Goal: Navigation & Orientation: Understand site structure

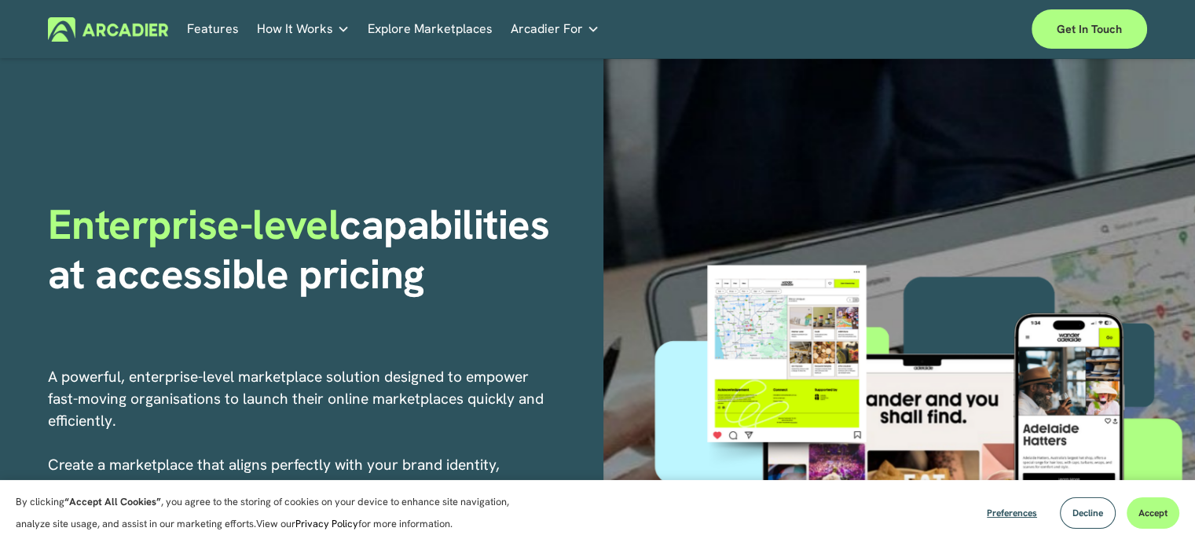
click at [0, 0] on link "Real Estate Whether you sell or rent out real estate, our marketplace tech seam…" at bounding box center [0, 0] width 0 height 0
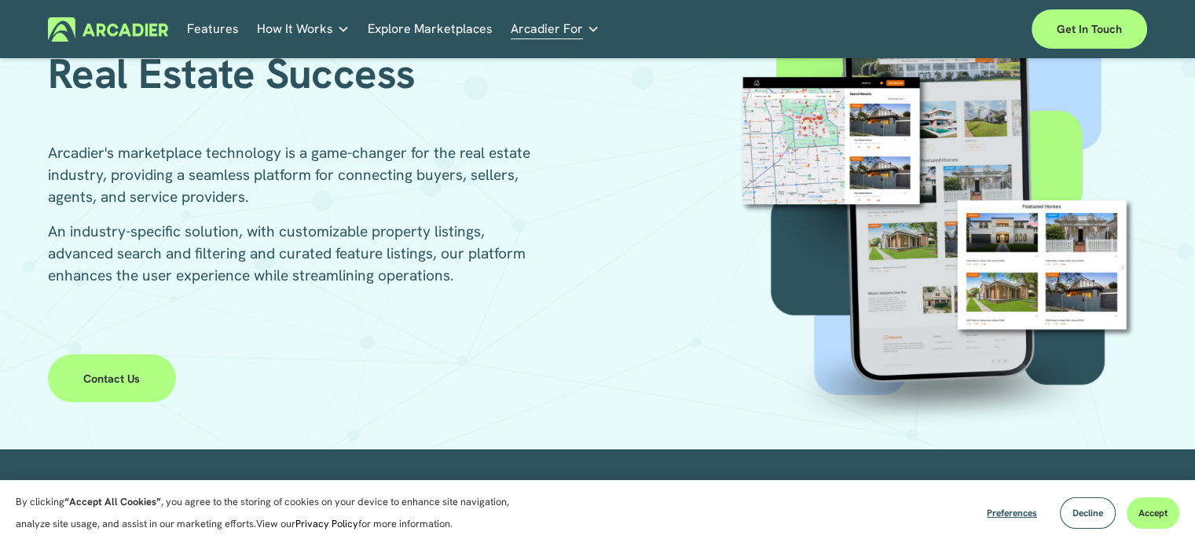
scroll to position [172, 0]
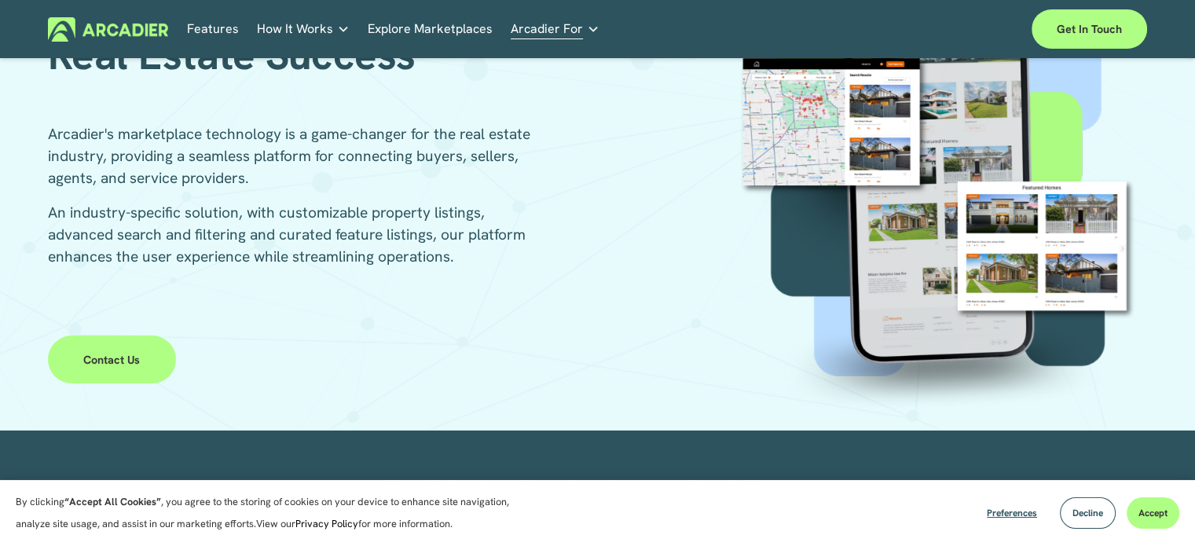
click at [419, 28] on link "Explore Marketplaces" at bounding box center [430, 29] width 125 height 24
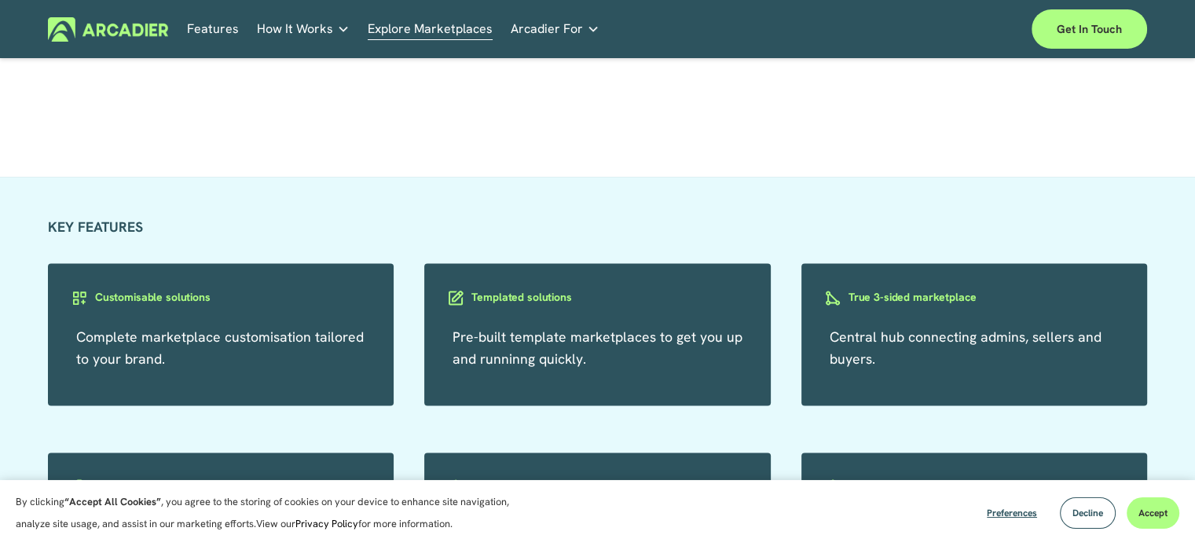
scroll to position [2564, 0]
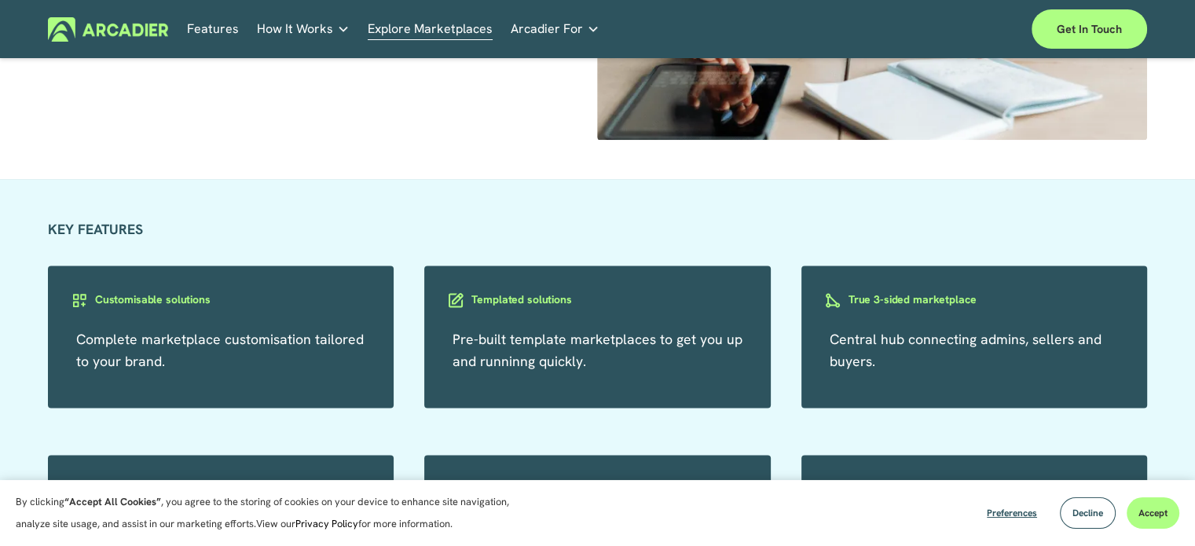
click at [217, 24] on link "Features" at bounding box center [213, 29] width 52 height 24
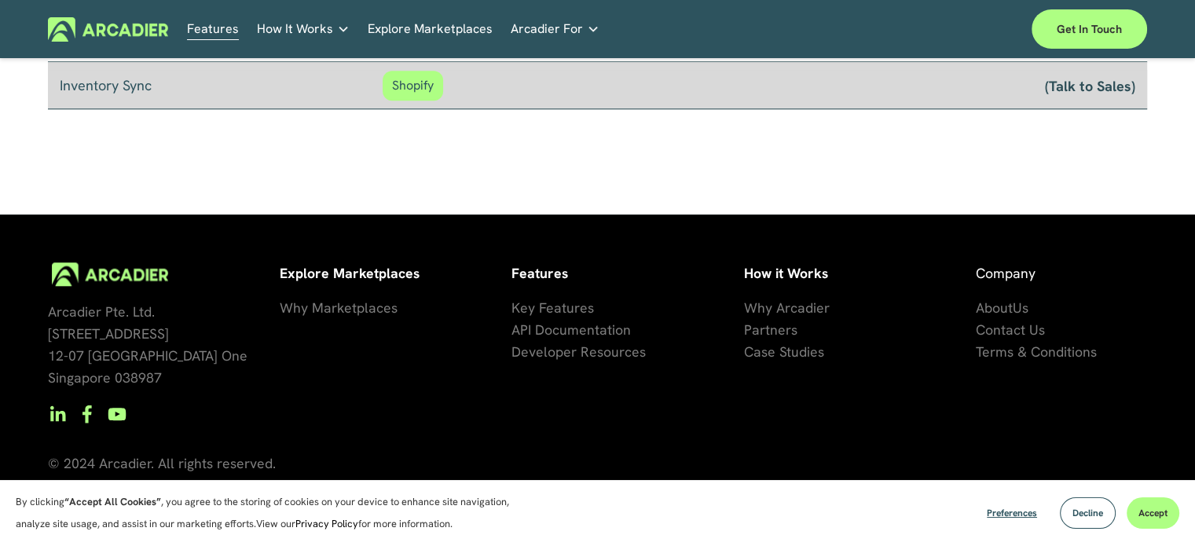
scroll to position [1481, 0]
